Goal: Find specific page/section: Find specific page/section

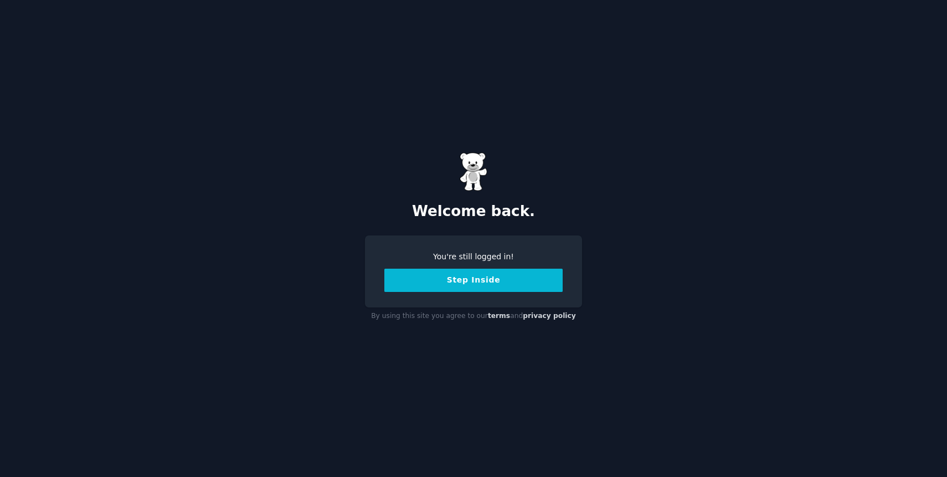
click at [468, 286] on button "Step Inside" at bounding box center [473, 280] width 178 height 23
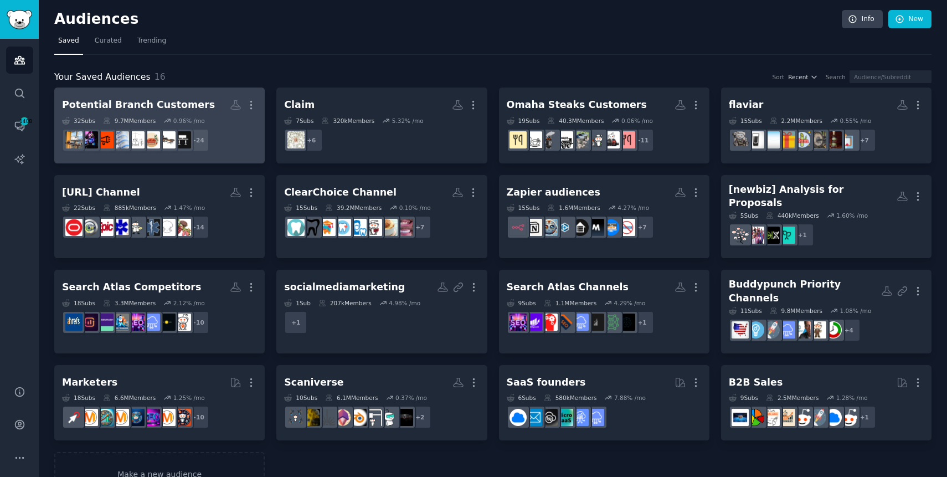
click at [170, 119] on icon at bounding box center [167, 120] width 6 height 3
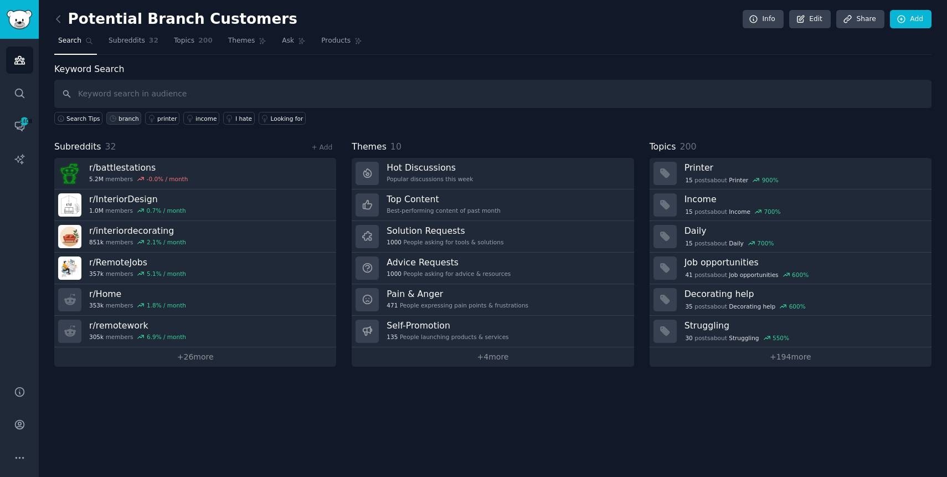
click at [127, 117] on div "branch" at bounding box center [129, 119] width 20 height 8
